Goal: Find specific page/section: Find specific page/section

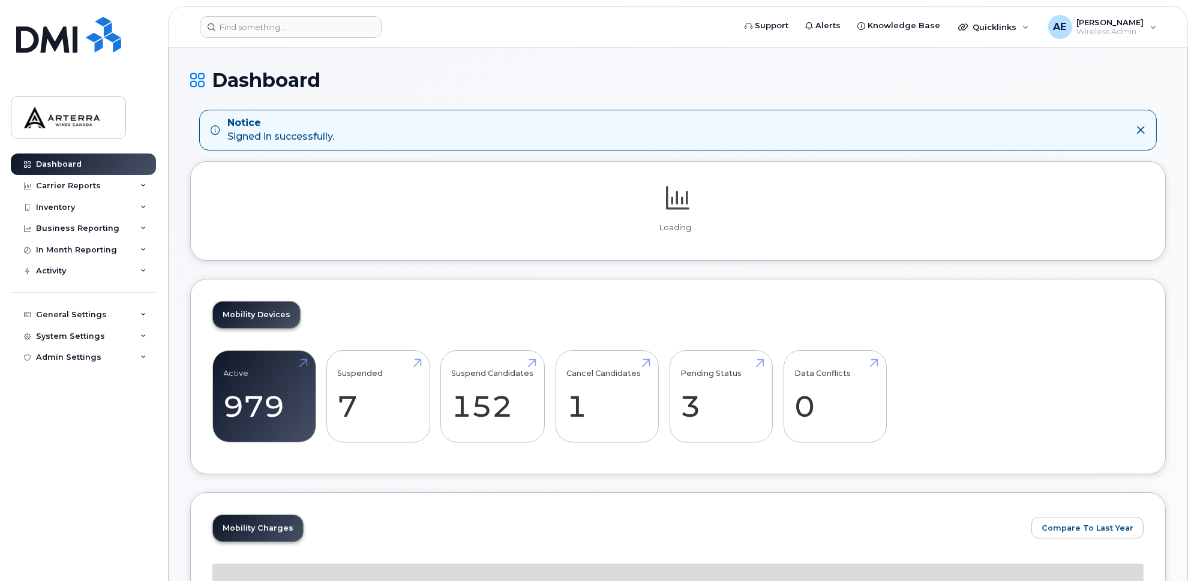
click at [1139, 128] on icon at bounding box center [1141, 130] width 10 height 10
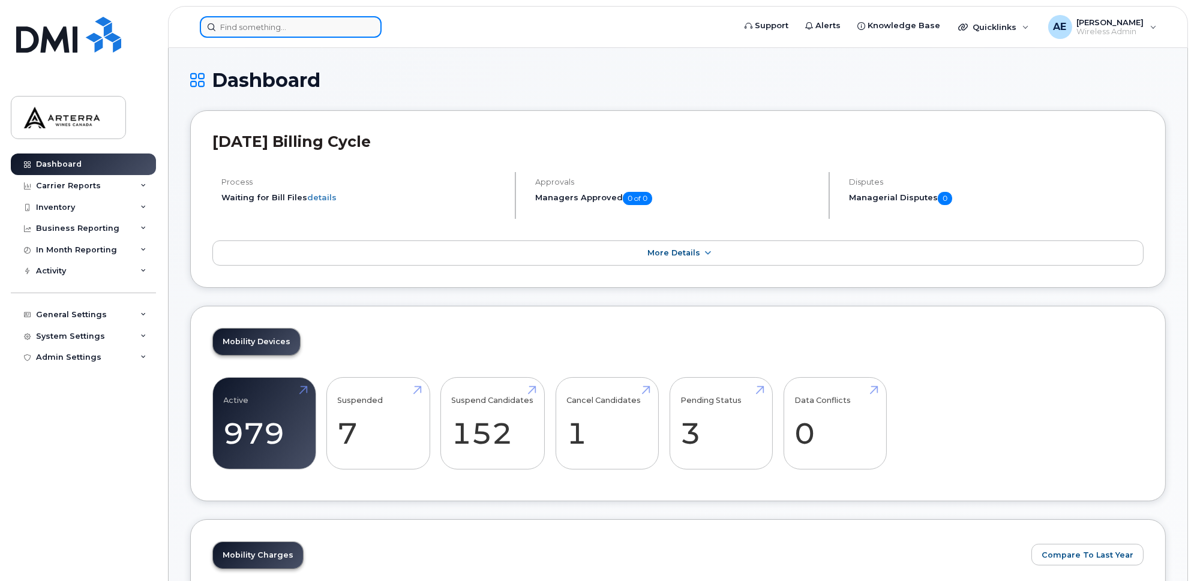
click at [248, 28] on input at bounding box center [291, 27] width 182 height 22
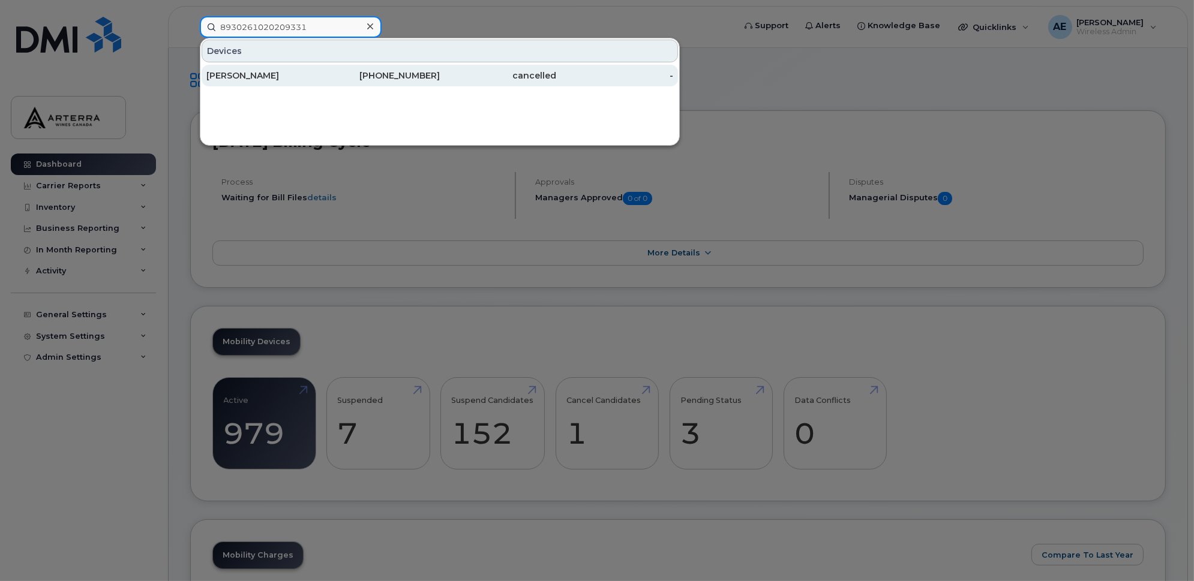
type input "8930261020209331"
click at [235, 71] on div "Ben Leslie" at bounding box center [264, 76] width 117 height 12
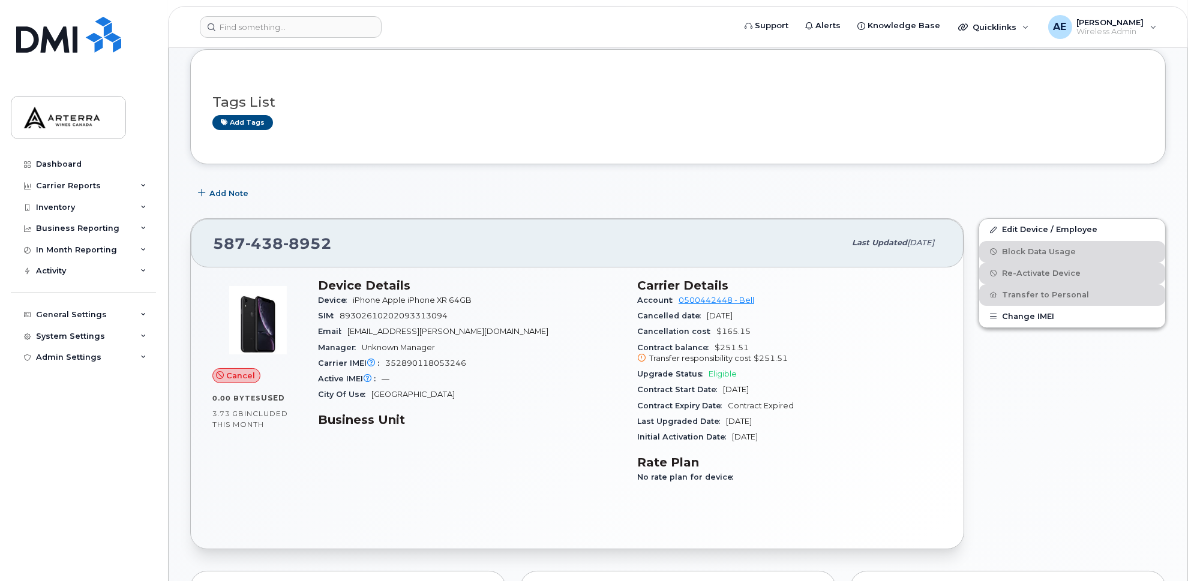
scroll to position [181, 0]
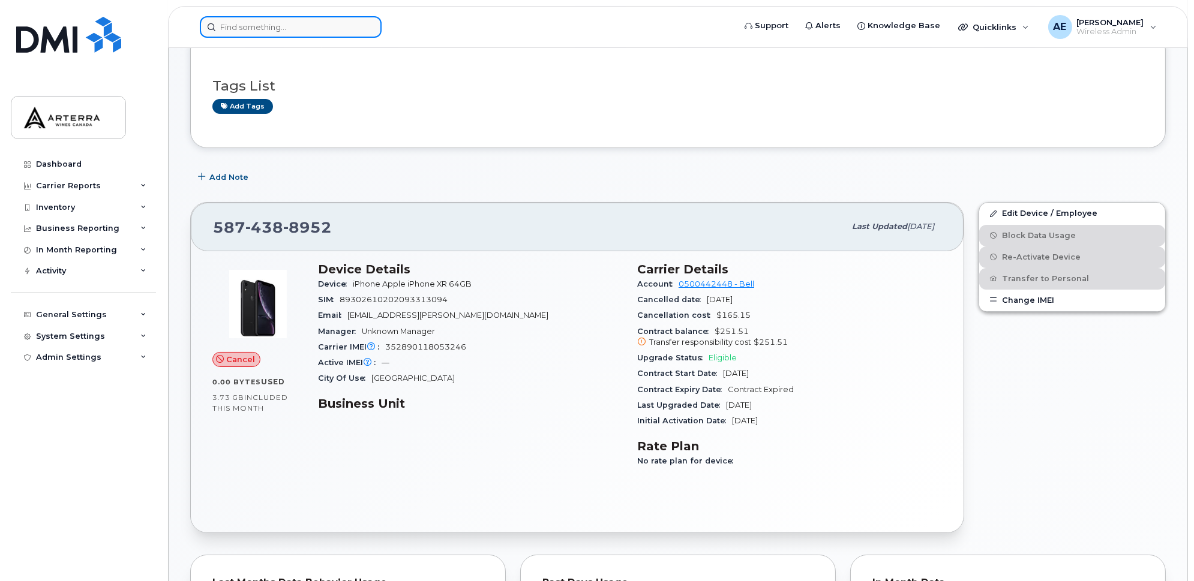
click at [278, 26] on input at bounding box center [291, 27] width 182 height 22
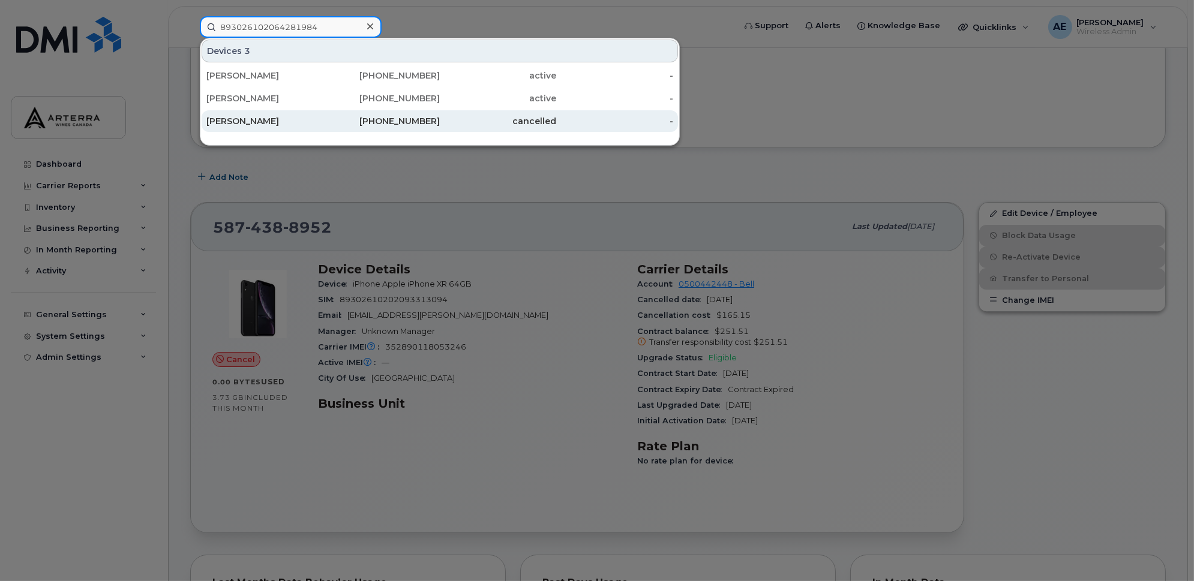
type input "893026102064281984"
click at [237, 116] on div "[PERSON_NAME]" at bounding box center [264, 121] width 117 height 12
